Goal: Task Accomplishment & Management: Manage account settings

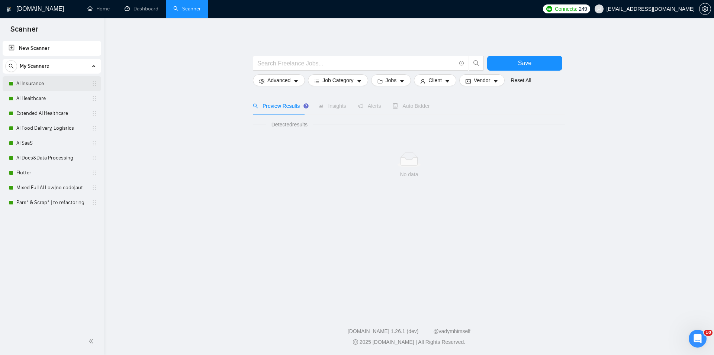
click at [42, 87] on link "AI Insurance" at bounding box center [51, 83] width 71 height 15
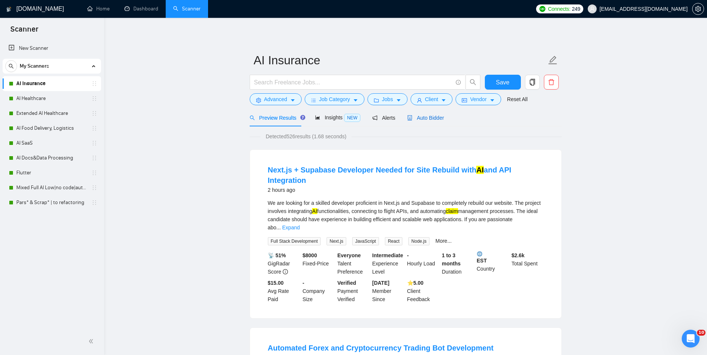
click at [435, 118] on span "Auto Bidder" at bounding box center [425, 118] width 37 height 6
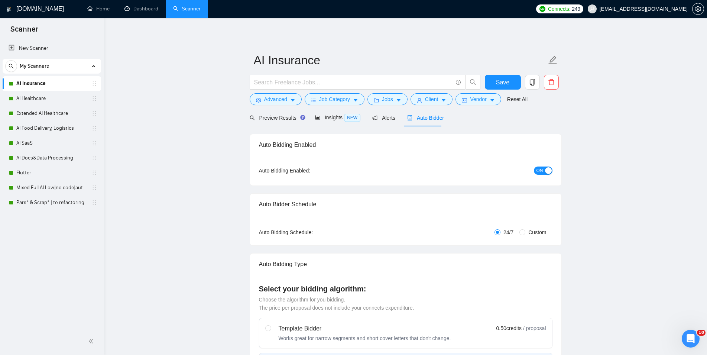
click at [539, 171] on span "ON" at bounding box center [540, 171] width 7 height 8
click at [503, 75] on button "Save" at bounding box center [503, 82] width 36 height 15
click at [51, 97] on link "AI Healthcare" at bounding box center [51, 98] width 71 height 15
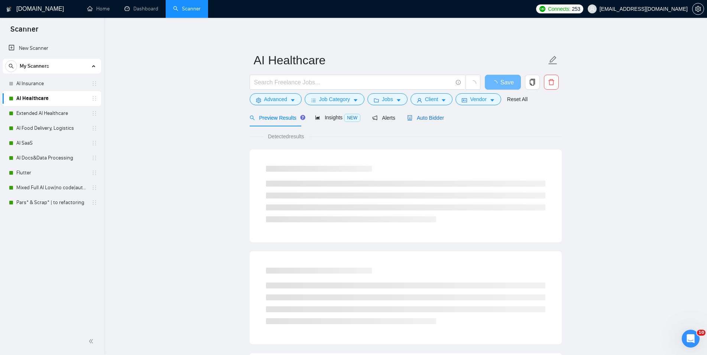
click at [428, 117] on span "Auto Bidder" at bounding box center [425, 118] width 37 height 6
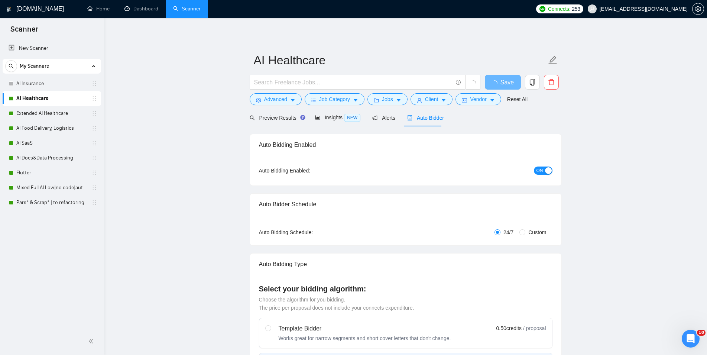
click at [538, 170] on span "ON" at bounding box center [540, 171] width 7 height 8
click at [494, 82] on button "Save" at bounding box center [503, 82] width 36 height 15
checkbox input "true"
click at [38, 111] on link "Extended AI Healthcare" at bounding box center [51, 113] width 71 height 15
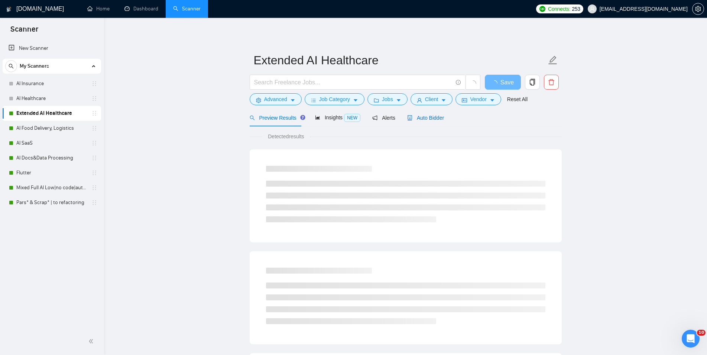
click at [432, 119] on span "Auto Bidder" at bounding box center [425, 118] width 37 height 6
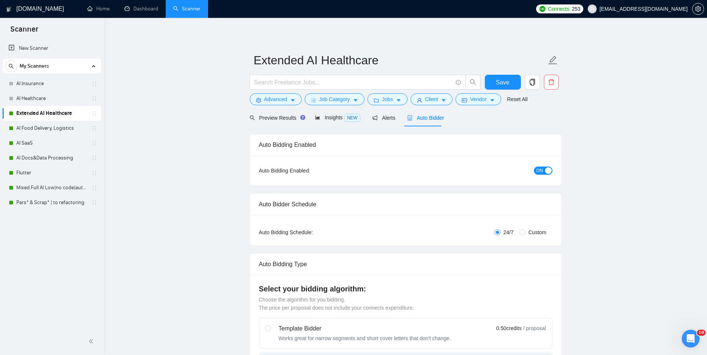
click at [547, 171] on div "button" at bounding box center [548, 170] width 7 height 7
click at [498, 83] on span "Save" at bounding box center [502, 82] width 13 height 9
click at [19, 127] on link "AI Food Delivery, Logistics" at bounding box center [51, 128] width 71 height 15
checkbox input "true"
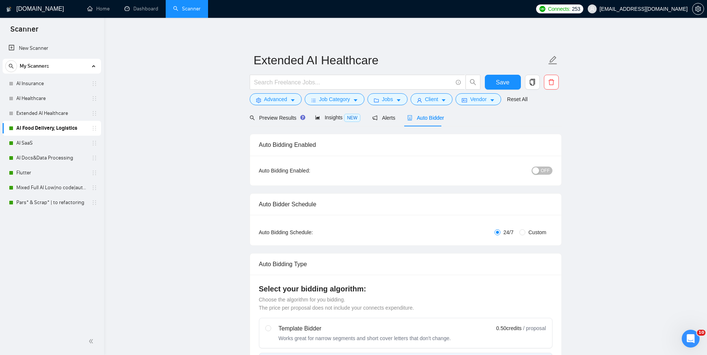
click at [422, 116] on span "Auto Bidder" at bounding box center [425, 118] width 37 height 6
click at [541, 169] on span "ON" at bounding box center [540, 171] width 7 height 8
click at [509, 81] on span "Save" at bounding box center [502, 82] width 13 height 9
click at [43, 150] on link "AI SaaS" at bounding box center [51, 143] width 71 height 15
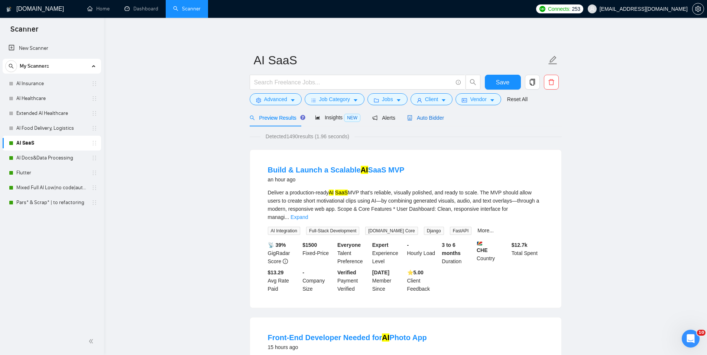
click at [419, 120] on span "Auto Bidder" at bounding box center [425, 118] width 37 height 6
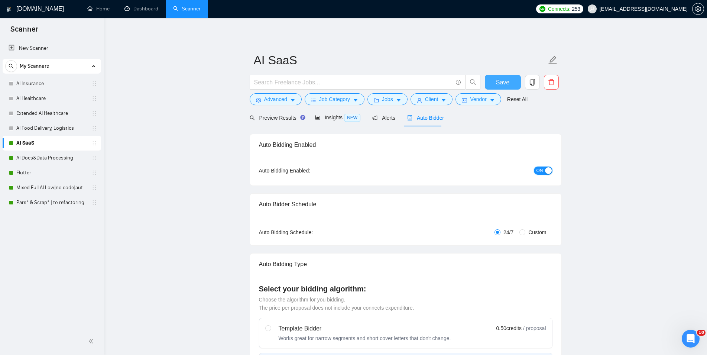
click at [541, 174] on span "ON" at bounding box center [540, 171] width 7 height 8
click at [510, 85] on button "Save" at bounding box center [503, 82] width 36 height 15
click at [70, 157] on link "AI Docs&Data Processing" at bounding box center [51, 158] width 71 height 15
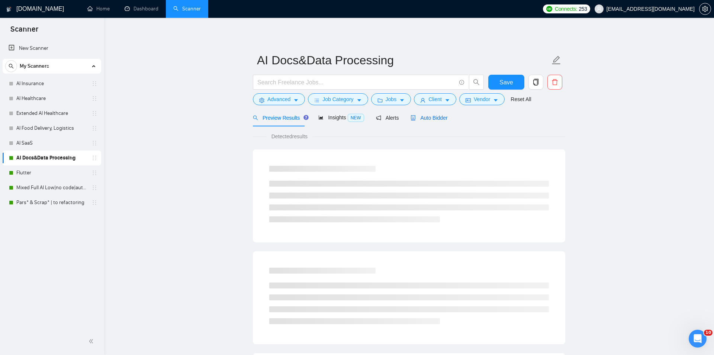
click at [424, 117] on span "Auto Bidder" at bounding box center [428, 118] width 37 height 6
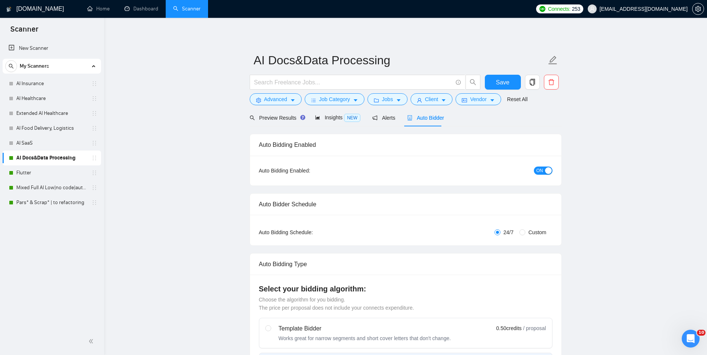
click at [541, 168] on span "ON" at bounding box center [540, 171] width 7 height 8
click at [501, 80] on span "Save" at bounding box center [502, 82] width 13 height 9
click at [32, 168] on link "Flutter" at bounding box center [51, 172] width 71 height 15
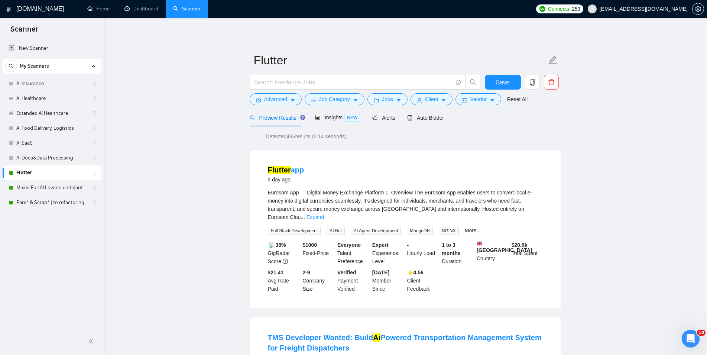
click at [32, 168] on link "Flutter" at bounding box center [51, 172] width 71 height 15
click at [413, 118] on span "Auto Bidder" at bounding box center [425, 118] width 37 height 6
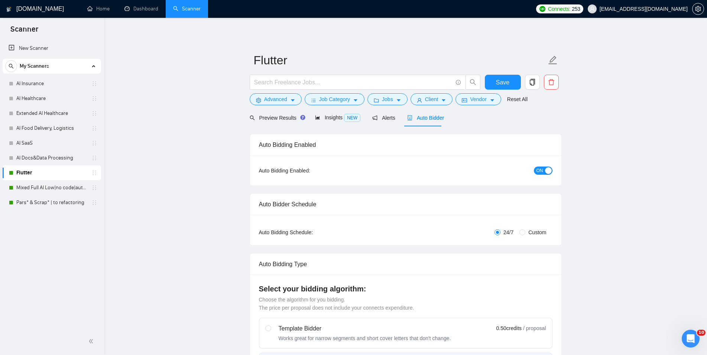
click at [539, 173] on span "ON" at bounding box center [540, 171] width 7 height 8
click at [507, 80] on span "Save" at bounding box center [502, 82] width 13 height 9
click at [61, 186] on link "Mixed Full AI Low|no code|automations" at bounding box center [51, 187] width 71 height 15
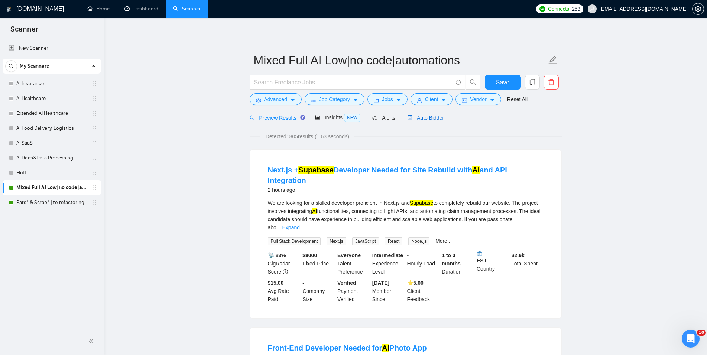
click at [432, 120] on span "Auto Bidder" at bounding box center [425, 118] width 37 height 6
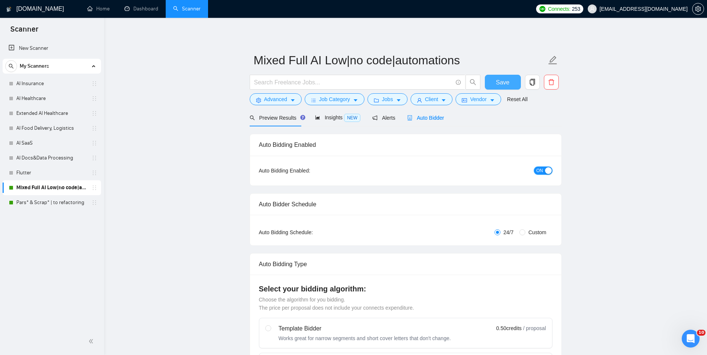
click at [538, 171] on span "ON" at bounding box center [540, 171] width 7 height 8
click at [507, 83] on span "Save" at bounding box center [502, 82] width 13 height 9
click at [33, 204] on link "Pars* & Scrap* | to refactoring" at bounding box center [51, 202] width 71 height 15
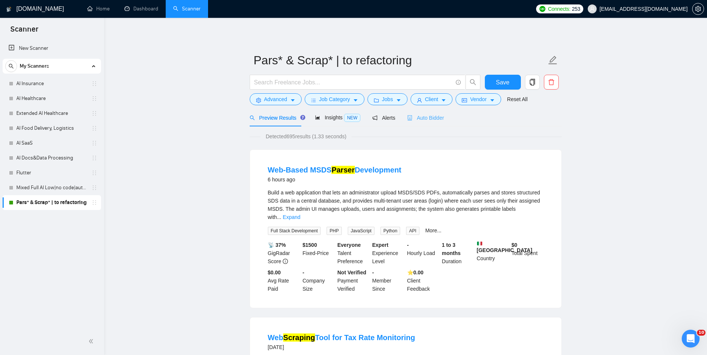
click at [438, 113] on div "Auto Bidder" at bounding box center [425, 117] width 37 height 17
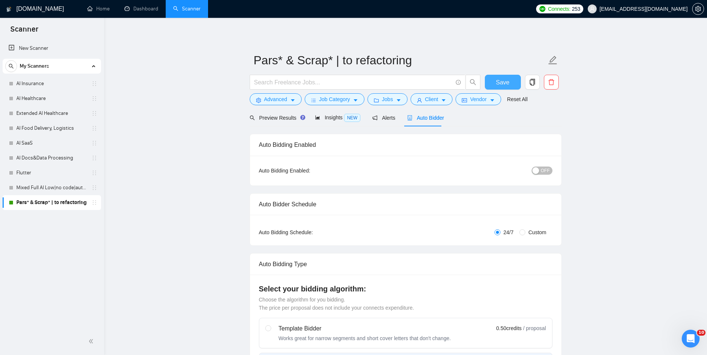
click at [503, 81] on span "Save" at bounding box center [502, 82] width 13 height 9
click at [144, 6] on link "Dashboard" at bounding box center [142, 9] width 34 height 6
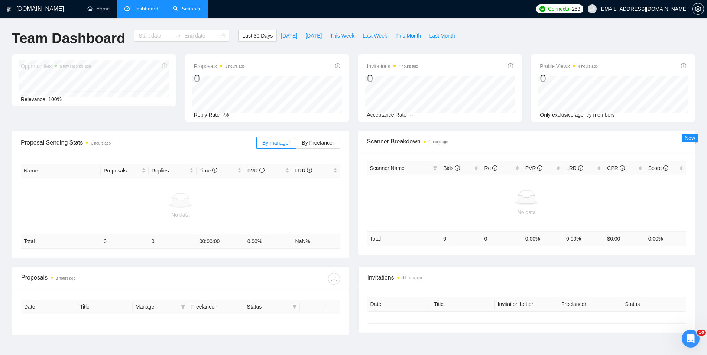
type input "[DATE]"
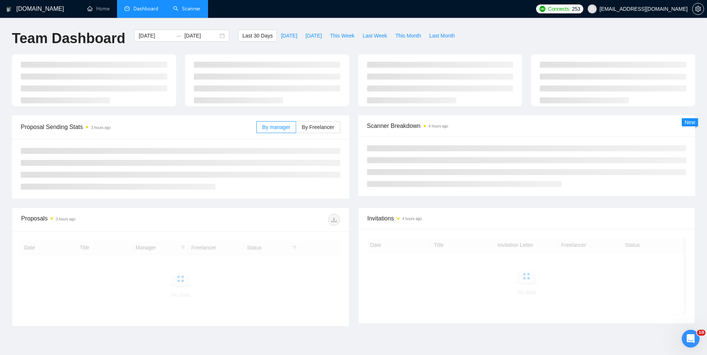
click at [189, 7] on link "Scanner" at bounding box center [187, 9] width 28 height 6
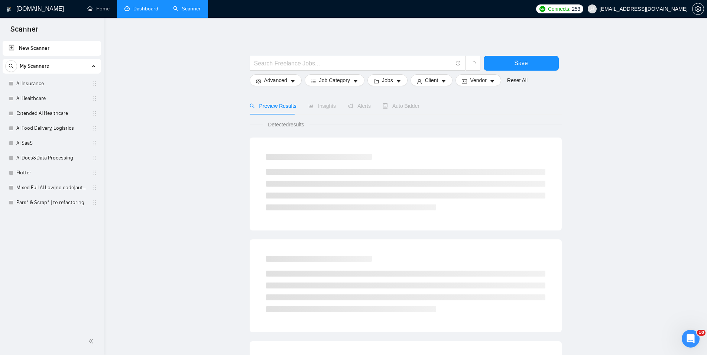
click at [152, 8] on link "Dashboard" at bounding box center [142, 9] width 34 height 6
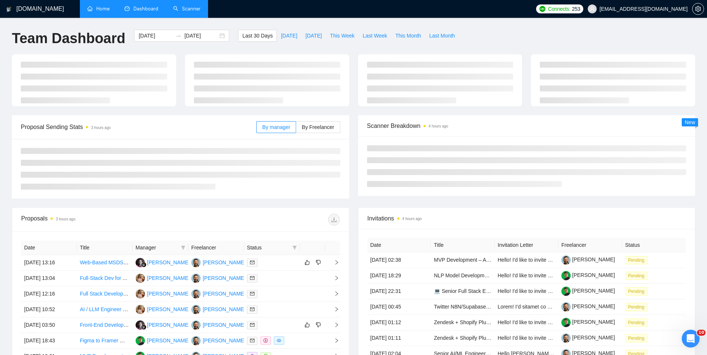
type input "[DATE]"
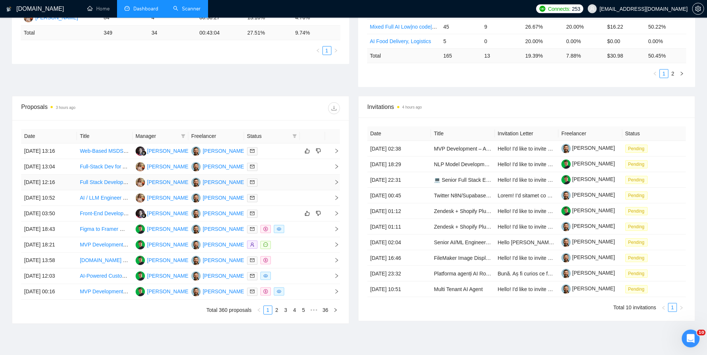
scroll to position [228, 0]
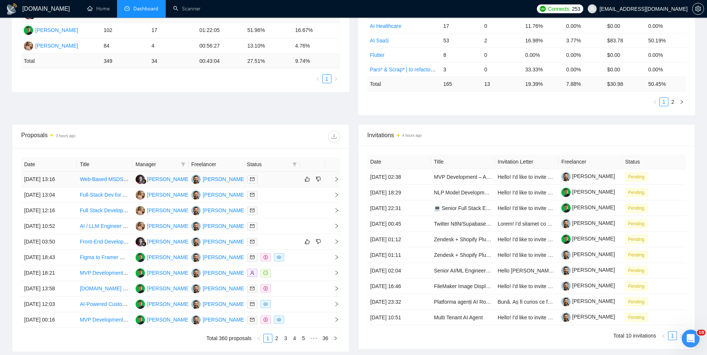
scroll to position [227, 0]
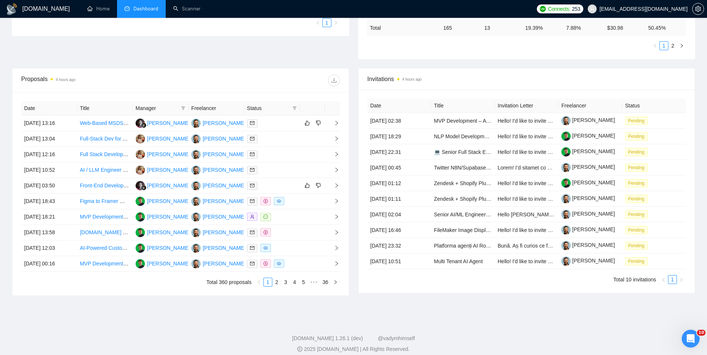
scroll to position [227, 0]
